Goal: Register for event/course

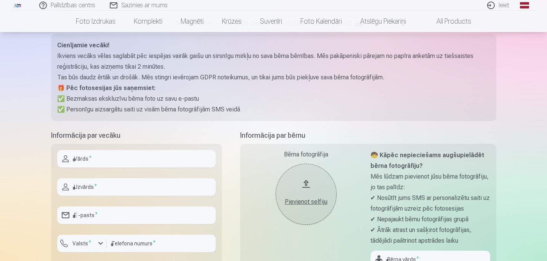
scroll to position [86, 0]
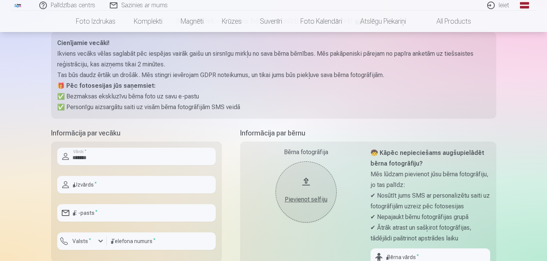
type input "*******"
click at [167, 183] on input "text" at bounding box center [136, 185] width 159 height 18
type input "*"
type input "******"
click at [156, 213] on input "email" at bounding box center [136, 213] width 159 height 18
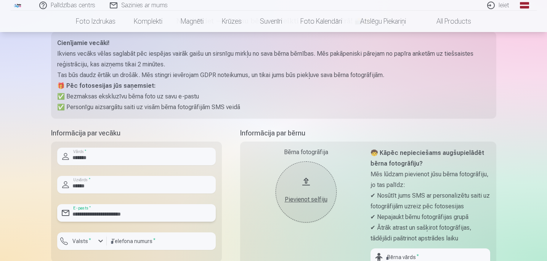
type input "**********"
click at [89, 241] on sup "*" at bounding box center [90, 239] width 2 height 5
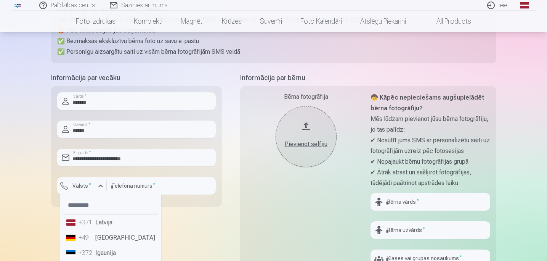
scroll to position [148, 0]
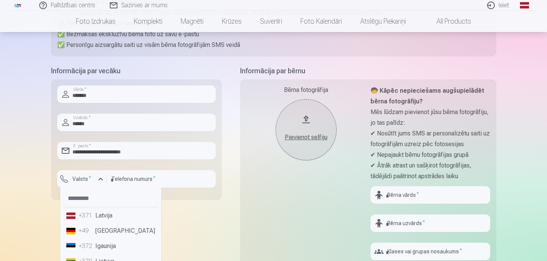
click at [92, 216] on div "+371" at bounding box center [86, 215] width 15 height 9
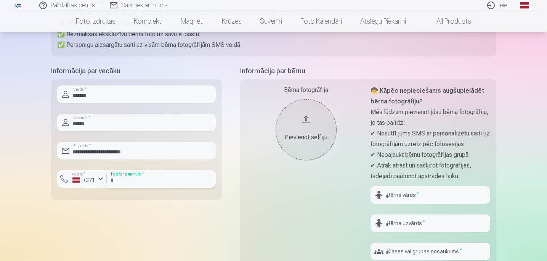
click at [129, 176] on input "number" at bounding box center [161, 179] width 109 height 18
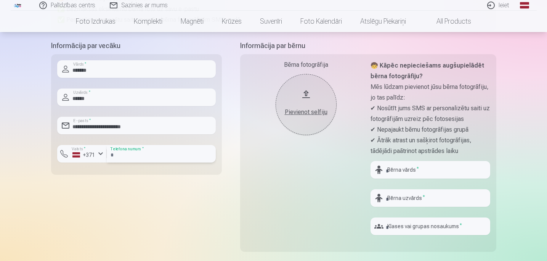
scroll to position [174, 0]
type input "********"
click at [243, 193] on div "Bērna fotogrāfija Pievienot selfiju 🧒 Kāpēc nepieciešams augšupielādēt bērna fo…" at bounding box center [368, 152] width 256 height 198
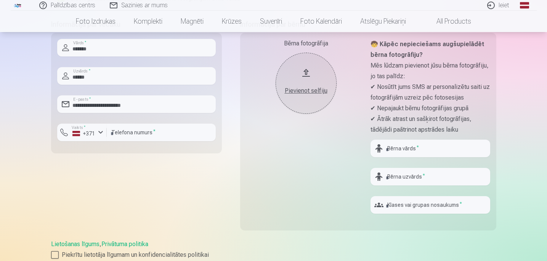
scroll to position [195, 0]
click at [410, 149] on input "text" at bounding box center [431, 148] width 120 height 18
type input "*****"
click at [392, 178] on input "text" at bounding box center [431, 176] width 120 height 18
type input "*"
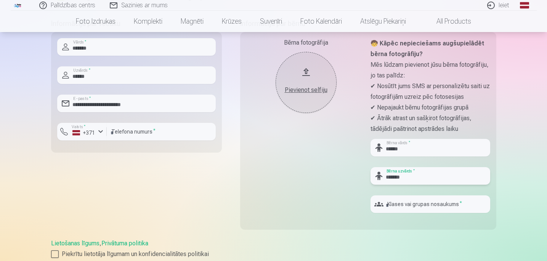
type input "*******"
click at [449, 212] on input "text" at bounding box center [431, 204] width 120 height 18
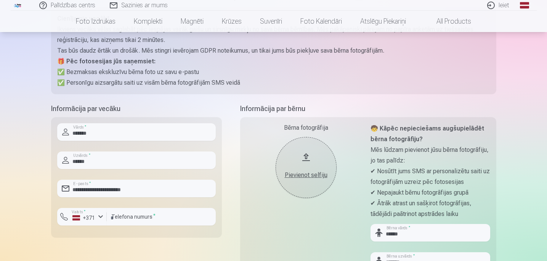
scroll to position [110, 0]
type input "***"
click at [304, 161] on button "Pievienot selfiju" at bounding box center [306, 167] width 61 height 61
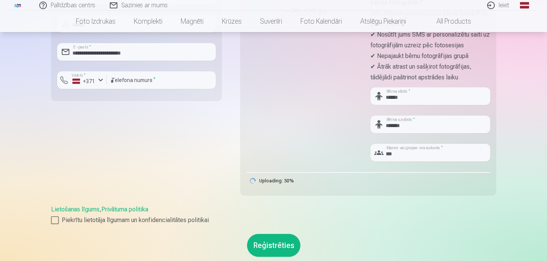
scroll to position [248, 0]
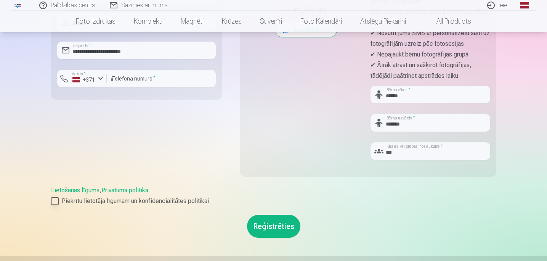
click at [53, 202] on div at bounding box center [55, 201] width 8 height 8
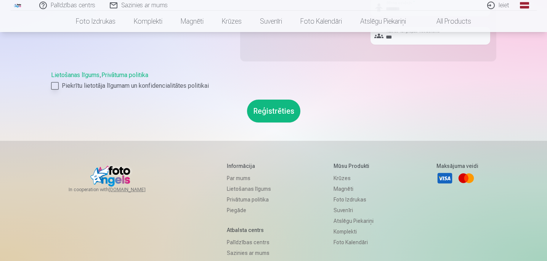
scroll to position [360, 0]
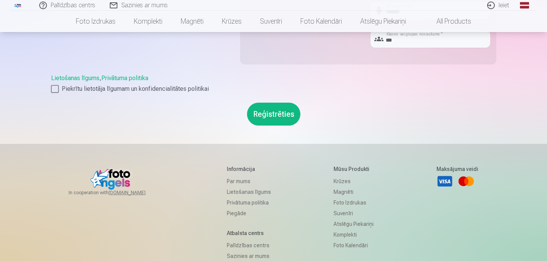
click at [267, 117] on button "Reģistrēties" at bounding box center [273, 114] width 53 height 23
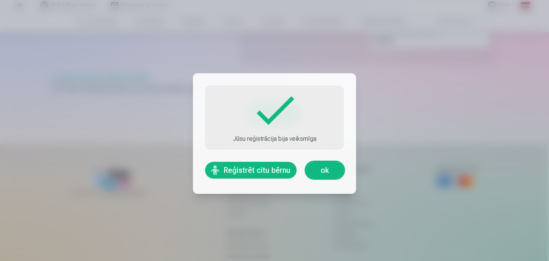
click at [263, 169] on button "Reģistrēt citu bērnu" at bounding box center [251, 170] width 92 height 17
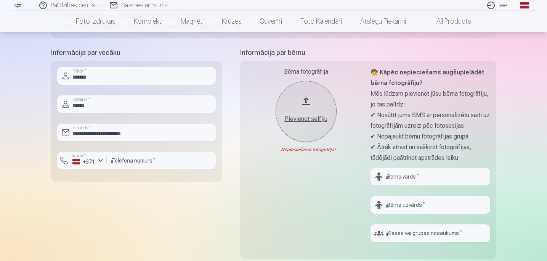
scroll to position [172, 0]
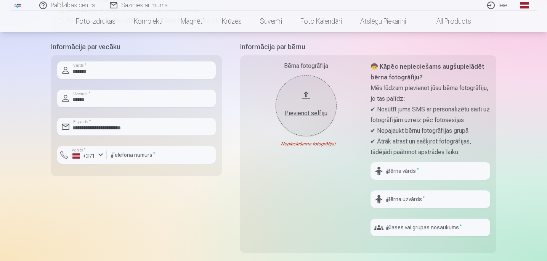
click at [306, 119] on button "Pievienot selfiju" at bounding box center [306, 105] width 61 height 61
click at [321, 112] on div "Pievienot selfiju" at bounding box center [306, 113] width 46 height 9
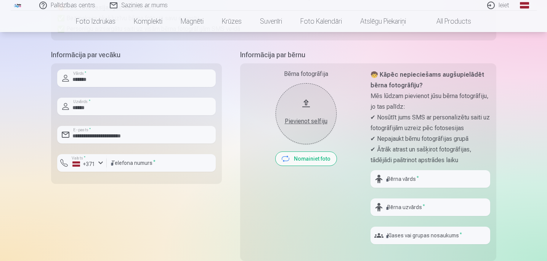
scroll to position [165, 0]
click at [302, 122] on div "Pievienot selfiju" at bounding box center [306, 120] width 46 height 9
click at [296, 156] on button "Nomainiet foto" at bounding box center [306, 158] width 61 height 14
click at [292, 159] on button "Nomainiet foto" at bounding box center [306, 158] width 61 height 14
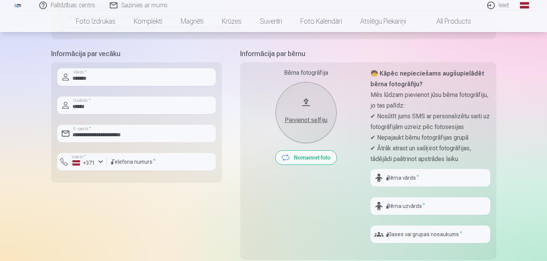
click at [292, 159] on button "Nomainiet foto" at bounding box center [306, 158] width 61 height 14
click at [297, 118] on div "Pievienot selfiju" at bounding box center [306, 120] width 46 height 9
click at [311, 114] on div "Pievienot selfiju" at bounding box center [306, 118] width 46 height 14
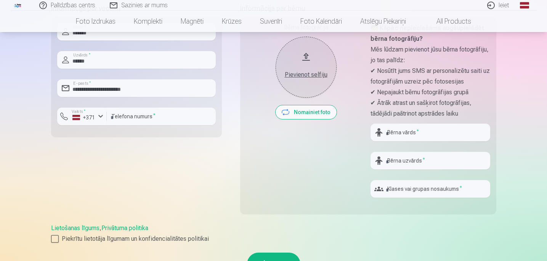
scroll to position [197, 0]
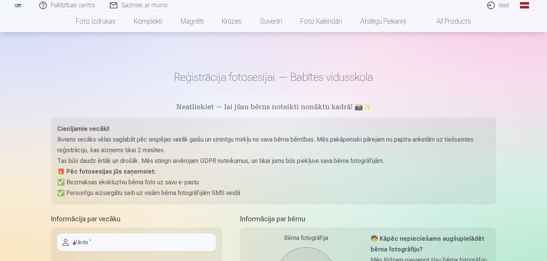
scroll to position [114, 0]
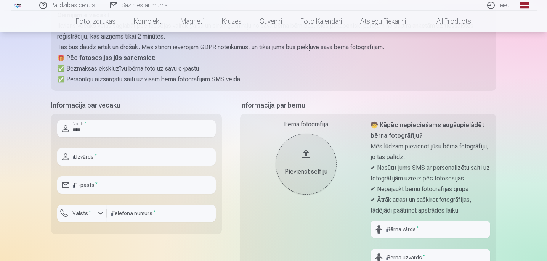
type input "*******"
click at [107, 160] on input "text" at bounding box center [136, 157] width 159 height 18
type input "******"
click at [97, 190] on input "email" at bounding box center [136, 185] width 159 height 18
type input "**********"
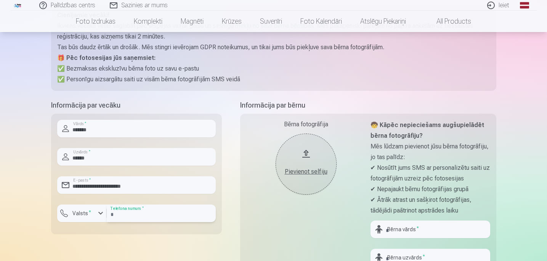
click at [129, 214] on input "number" at bounding box center [161, 213] width 109 height 18
type input "********"
click at [89, 213] on sup "*" at bounding box center [90, 211] width 2 height 5
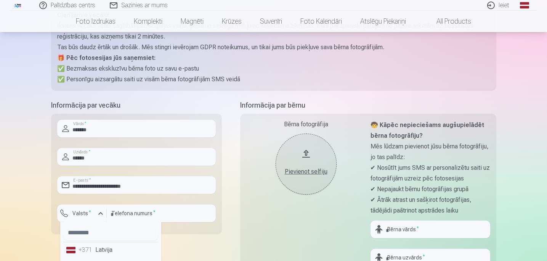
click at [85, 252] on div "+371" at bounding box center [86, 249] width 15 height 9
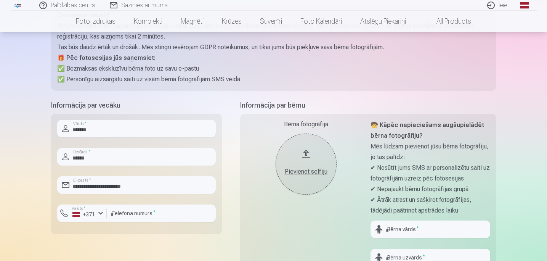
click at [302, 174] on div "Pievienot selfiju" at bounding box center [306, 171] width 46 height 9
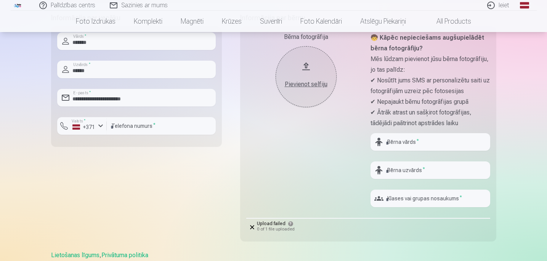
scroll to position [204, 0]
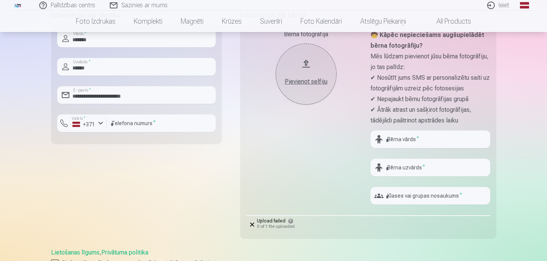
click at [251, 222] on icon at bounding box center [252, 224] width 4 height 4
click at [252, 225] on icon at bounding box center [252, 224] width 4 height 4
click at [294, 71] on button "Pievienot selfiju" at bounding box center [306, 73] width 61 height 61
click at [315, 91] on button "Pievienot selfiju" at bounding box center [306, 73] width 61 height 61
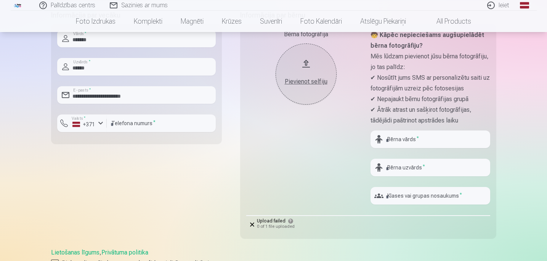
click at [297, 80] on div "Pievienot selfiju" at bounding box center [306, 81] width 46 height 9
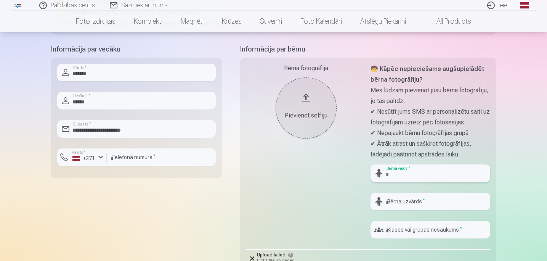
click at [390, 174] on input "text" at bounding box center [431, 173] width 120 height 18
type input "*****"
click at [408, 213] on div at bounding box center [431, 213] width 120 height 6
click at [407, 209] on input "text" at bounding box center [431, 202] width 120 height 18
type input "******"
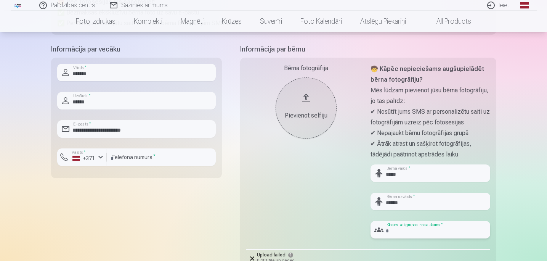
click at [420, 232] on input "text" at bounding box center [431, 230] width 120 height 18
type input "***"
click at [299, 210] on div "Bērna fotogrāfija Pievienot selfiju" at bounding box center [306, 154] width 120 height 181
click at [307, 121] on button "Pievienot selfiju" at bounding box center [306, 107] width 61 height 61
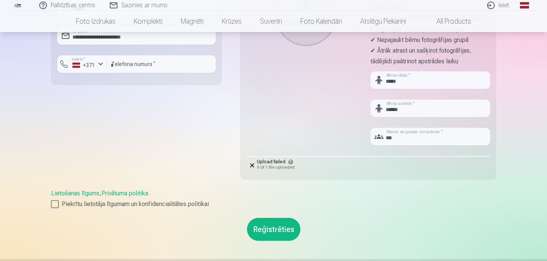
scroll to position [264, 0]
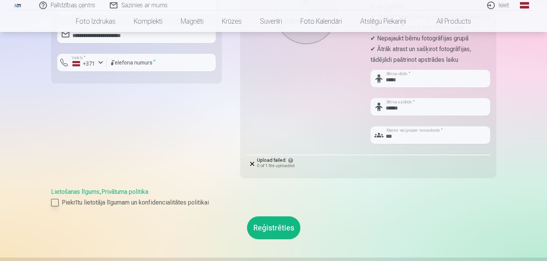
click at [58, 200] on div at bounding box center [55, 203] width 8 height 8
click at [279, 222] on button "Reģistrēties" at bounding box center [273, 227] width 53 height 23
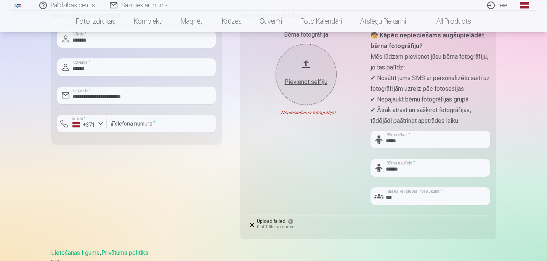
click at [302, 80] on div "Pievienot selfiju" at bounding box center [306, 81] width 46 height 9
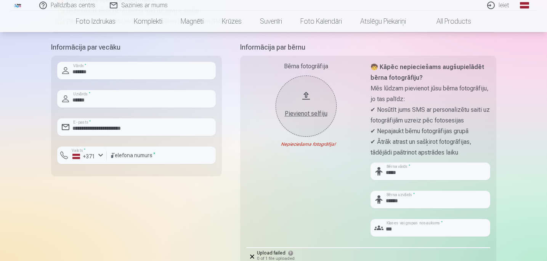
scroll to position [175, 0]
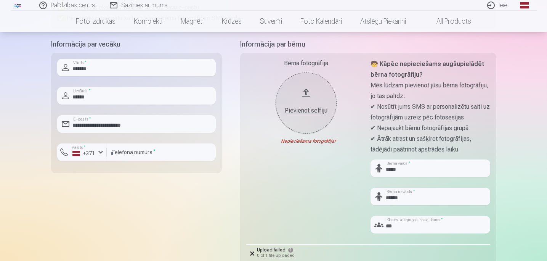
click at [308, 96] on button "Pievienot selfiju" at bounding box center [306, 102] width 61 height 61
click at [305, 110] on div "Pievienot selfiju" at bounding box center [306, 110] width 46 height 9
click at [311, 113] on div "Pievienot selfiju" at bounding box center [306, 110] width 46 height 9
click at [310, 109] on div "Pievienot selfiju" at bounding box center [306, 110] width 46 height 9
